Goal: Information Seeking & Learning: Find contact information

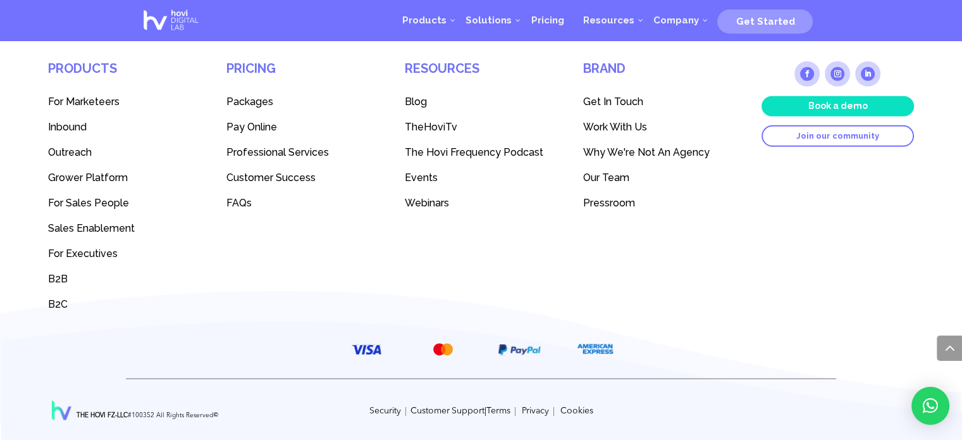
scroll to position [3610, 0]
click at [597, 133] on link "Work With Us" at bounding box center [659, 126] width 152 height 25
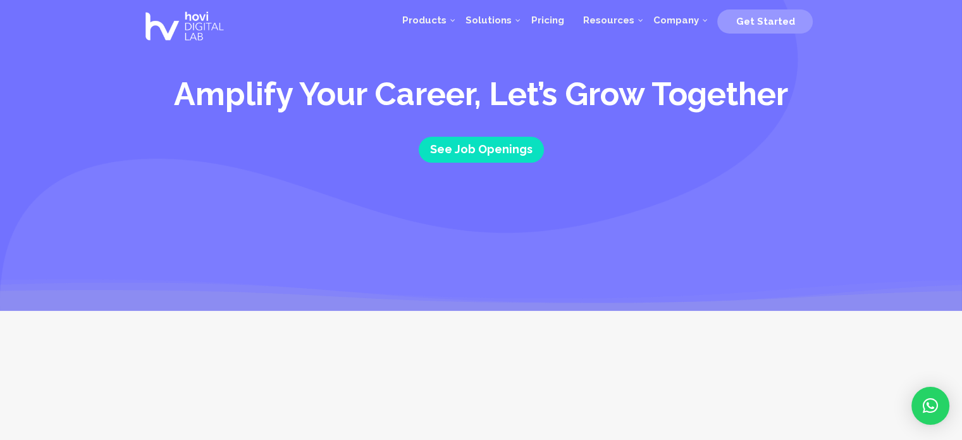
click at [163, 22] on img at bounding box center [184, 26] width 90 height 51
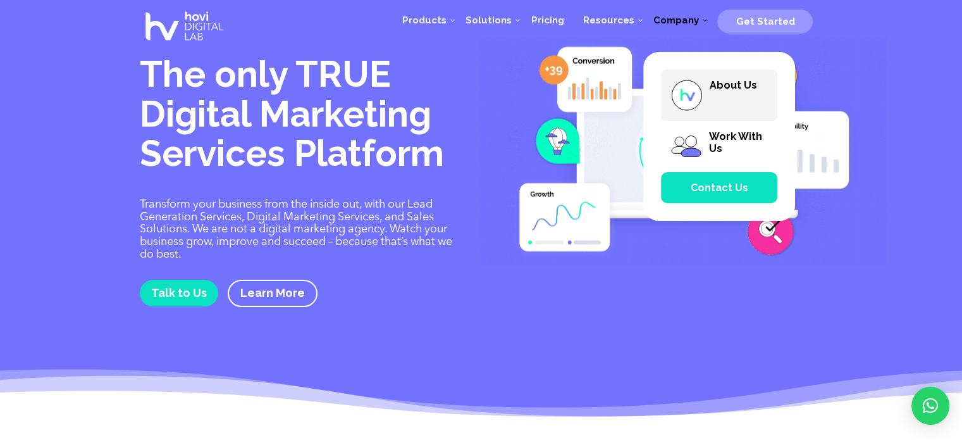
click at [729, 90] on span "About Us" at bounding box center [732, 85] width 47 height 12
click at [747, 197] on span "Contact Us" at bounding box center [719, 187] width 116 height 31
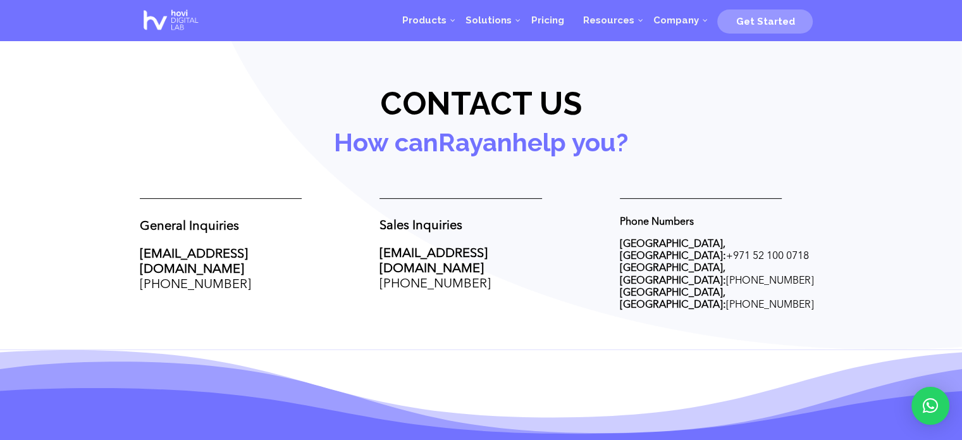
scroll to position [453, 0]
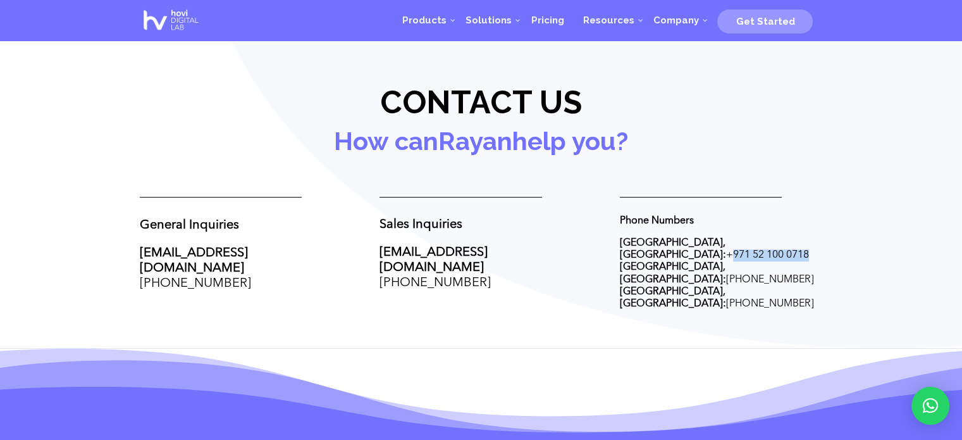
drag, startPoint x: 767, startPoint y: 237, endPoint x: 686, endPoint y: 240, distance: 81.6
click at [686, 240] on p "Dubai, UAE: + 971 52 100 0718 Dublin, Ireland: +1 203 457 6567 Beirut, Lebanon:…" at bounding box center [721, 273] width 202 height 73
copy span "971 52 100 0718"
drag, startPoint x: 253, startPoint y: 263, endPoint x: 123, endPoint y: 263, distance: 130.3
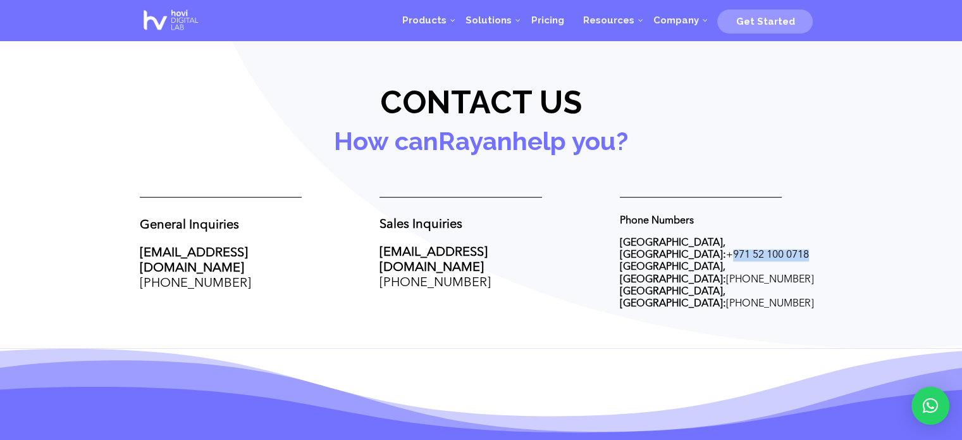
click at [285, 261] on p "hello@thehovi.com +961 71 269 073" at bounding box center [241, 268] width 202 height 46
drag, startPoint x: 264, startPoint y: 252, endPoint x: 131, endPoint y: 250, distance: 132.9
copy link "hello@thehovi.com"
drag, startPoint x: 244, startPoint y: 266, endPoint x: 146, endPoint y: 261, distance: 98.2
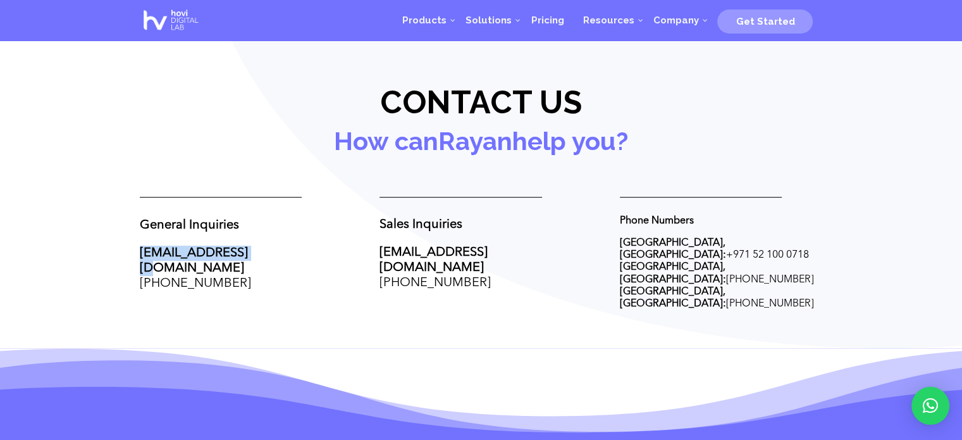
click at [146, 261] on p "hello@thehovi.com +961 71 269 073" at bounding box center [241, 268] width 202 height 46
copy span "961 71 269 073"
